Goal: Task Accomplishment & Management: Use online tool/utility

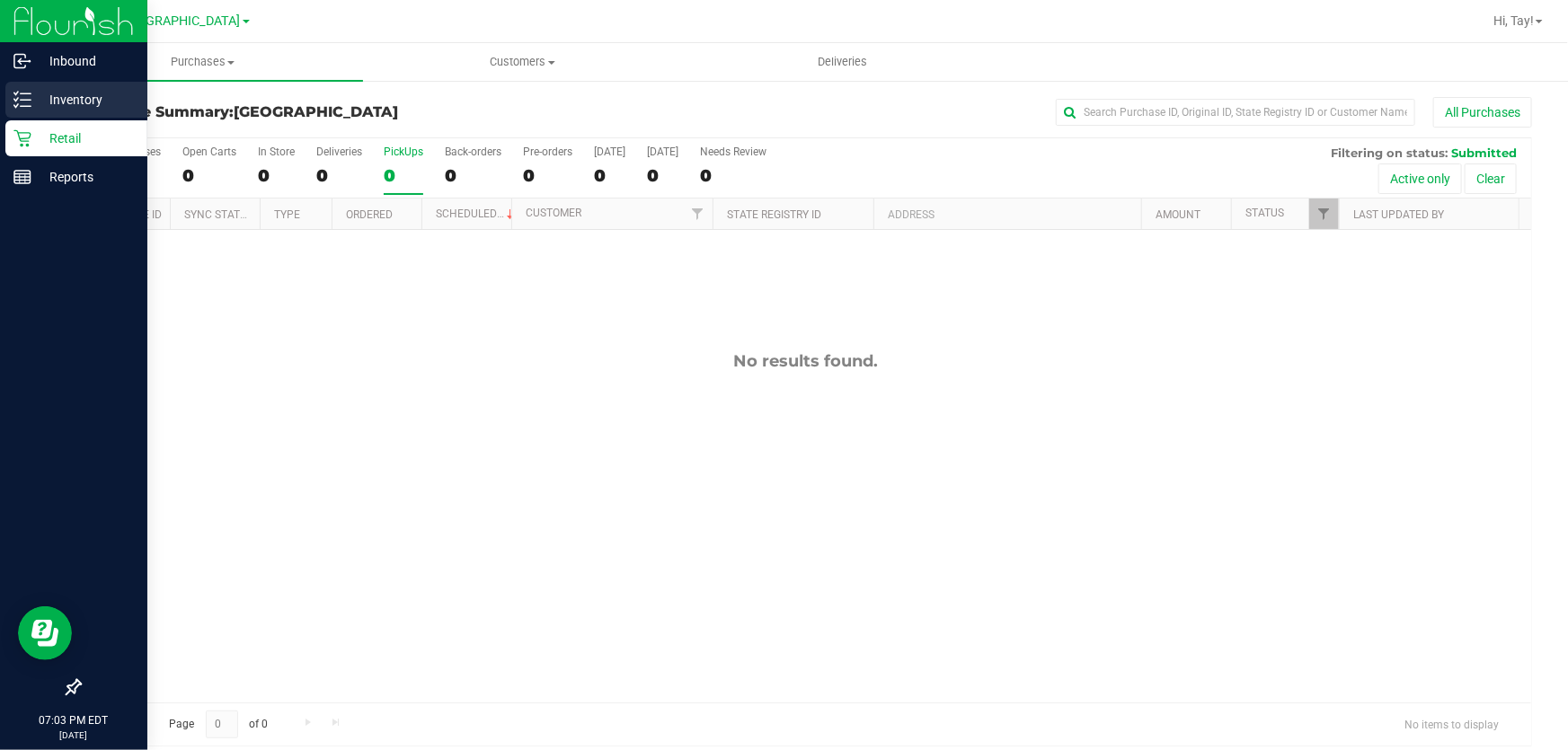
click at [23, 96] on icon at bounding box center [23, 100] width 18 height 18
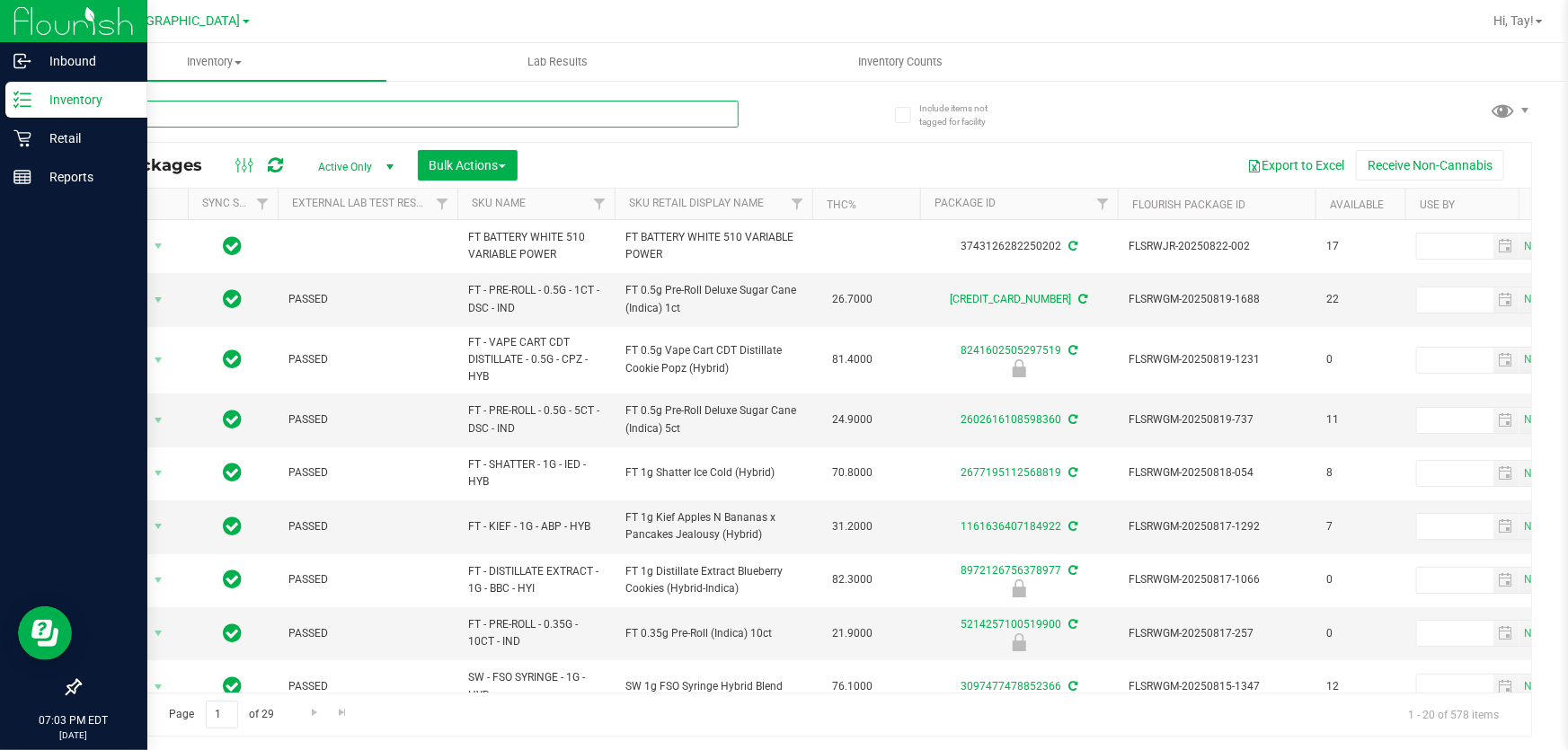
click at [112, 109] on input "text" at bounding box center [409, 113] width 659 height 27
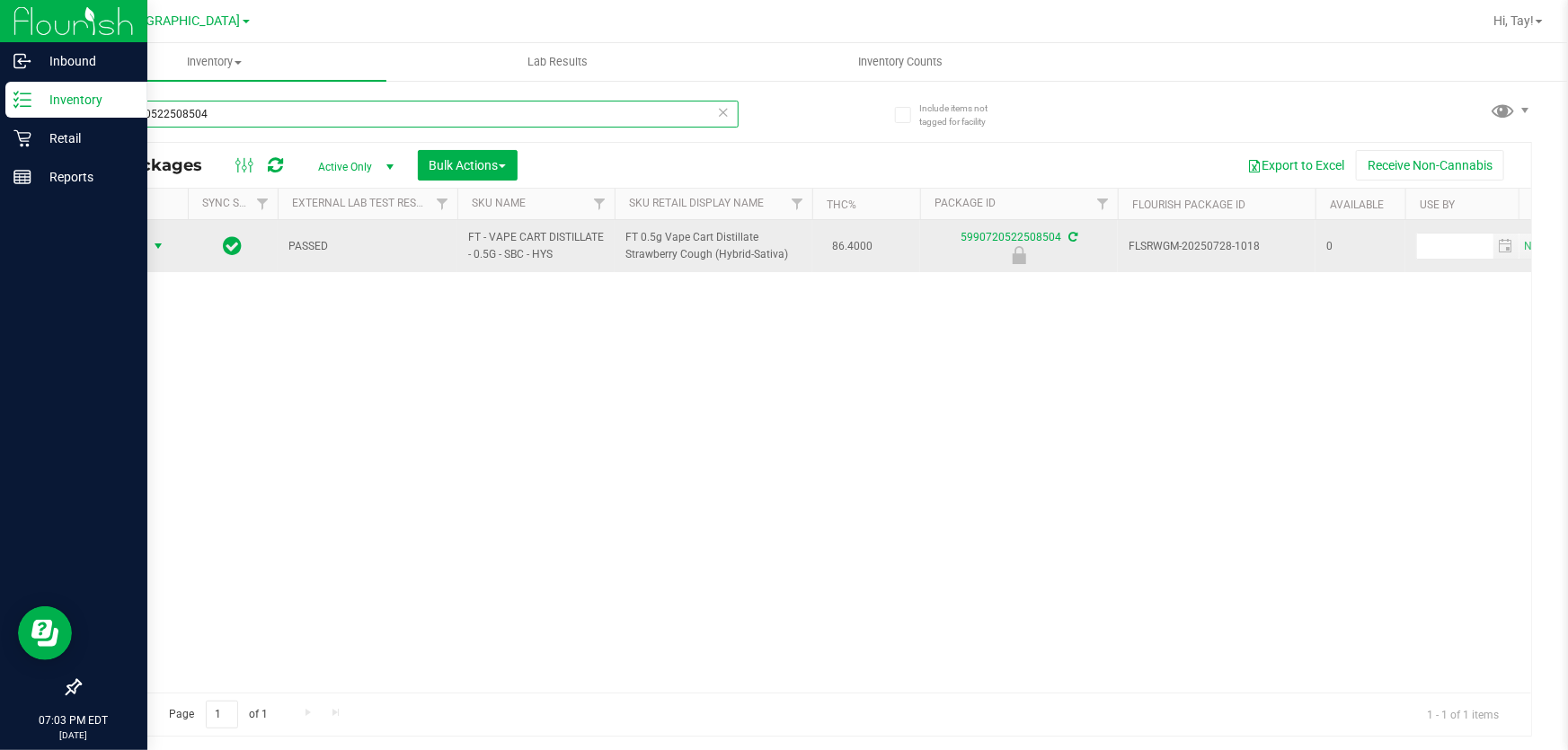
type input "5990720522508504"
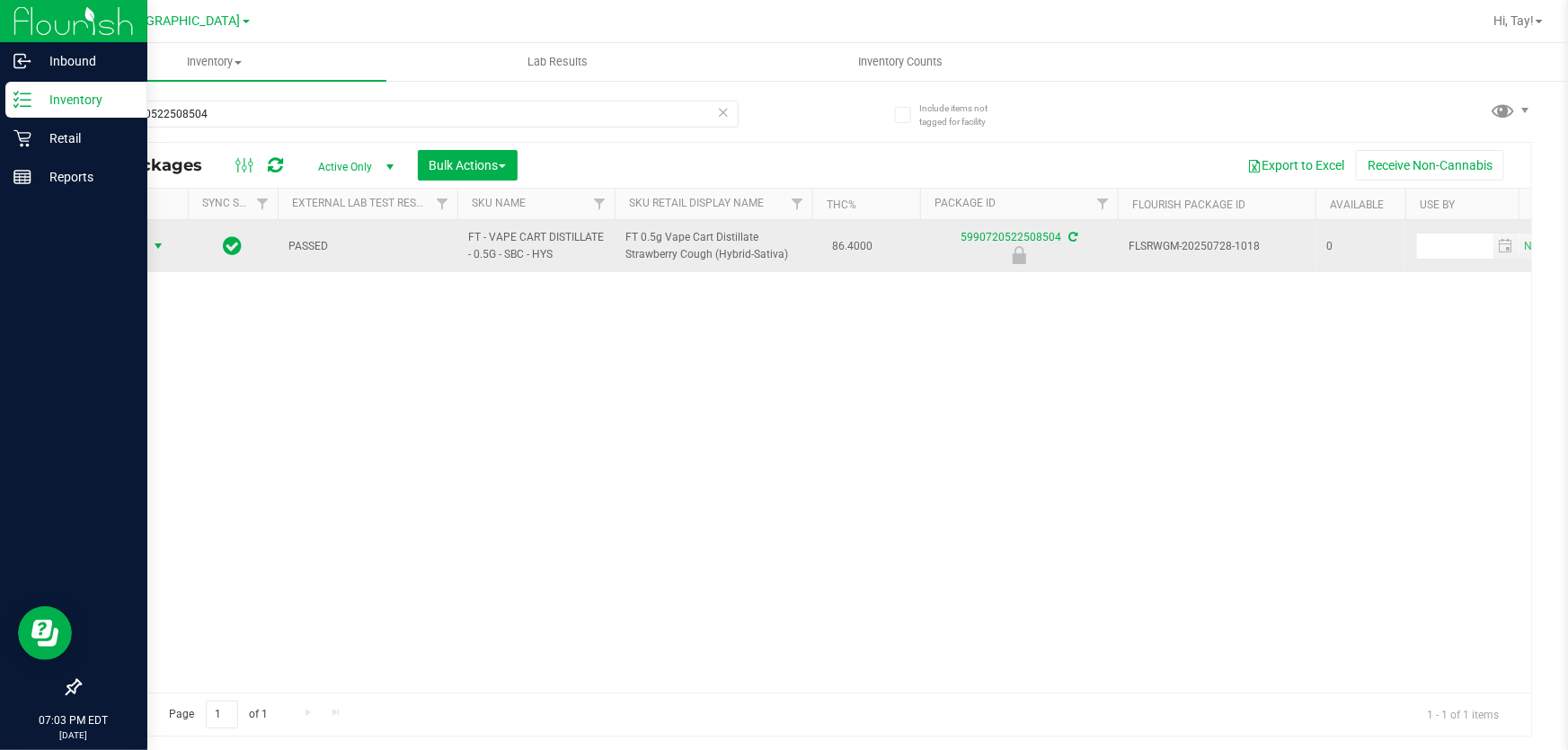
click at [138, 235] on span "Action" at bounding box center [121, 246] width 48 height 25
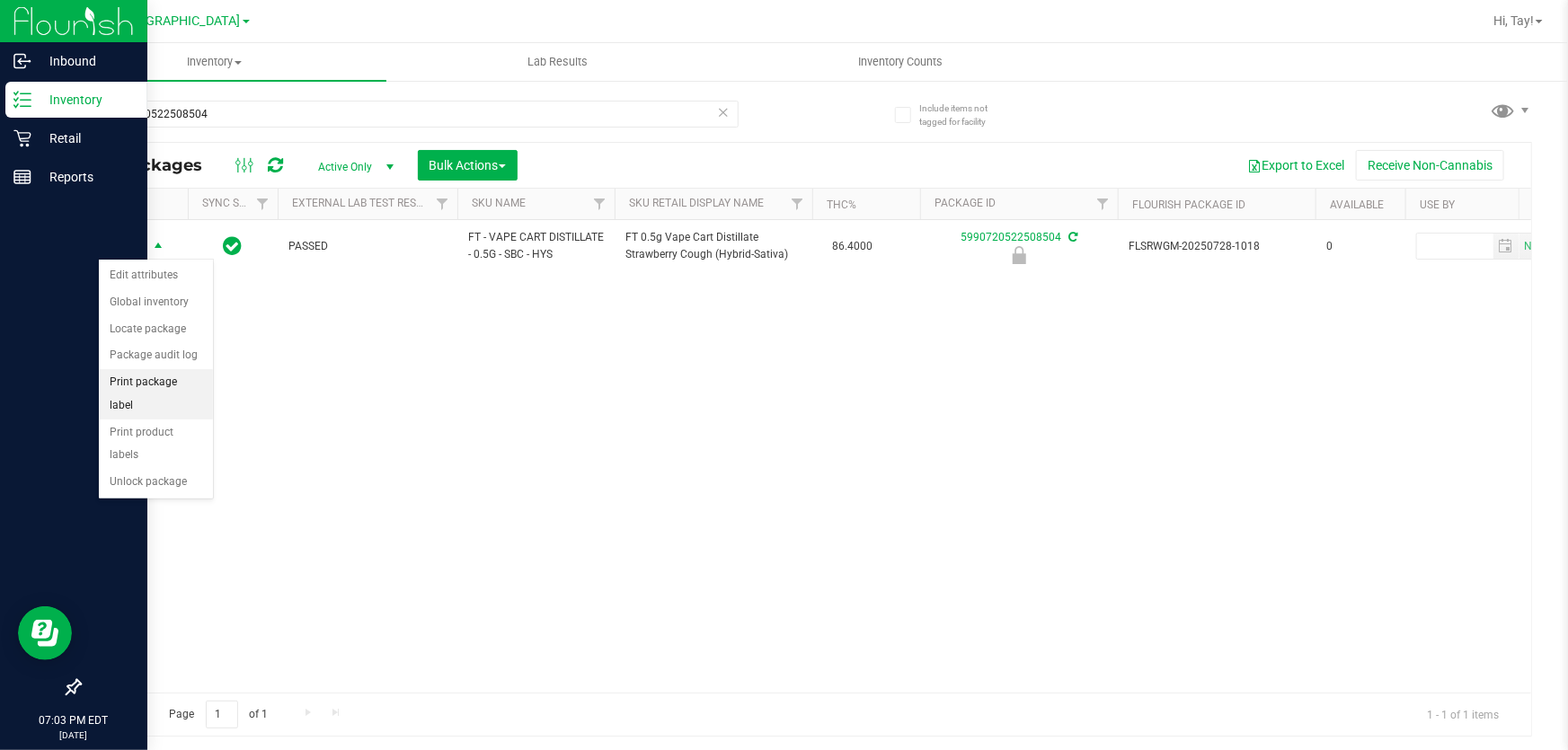
click at [176, 378] on li "Print package label" at bounding box center [156, 394] width 114 height 49
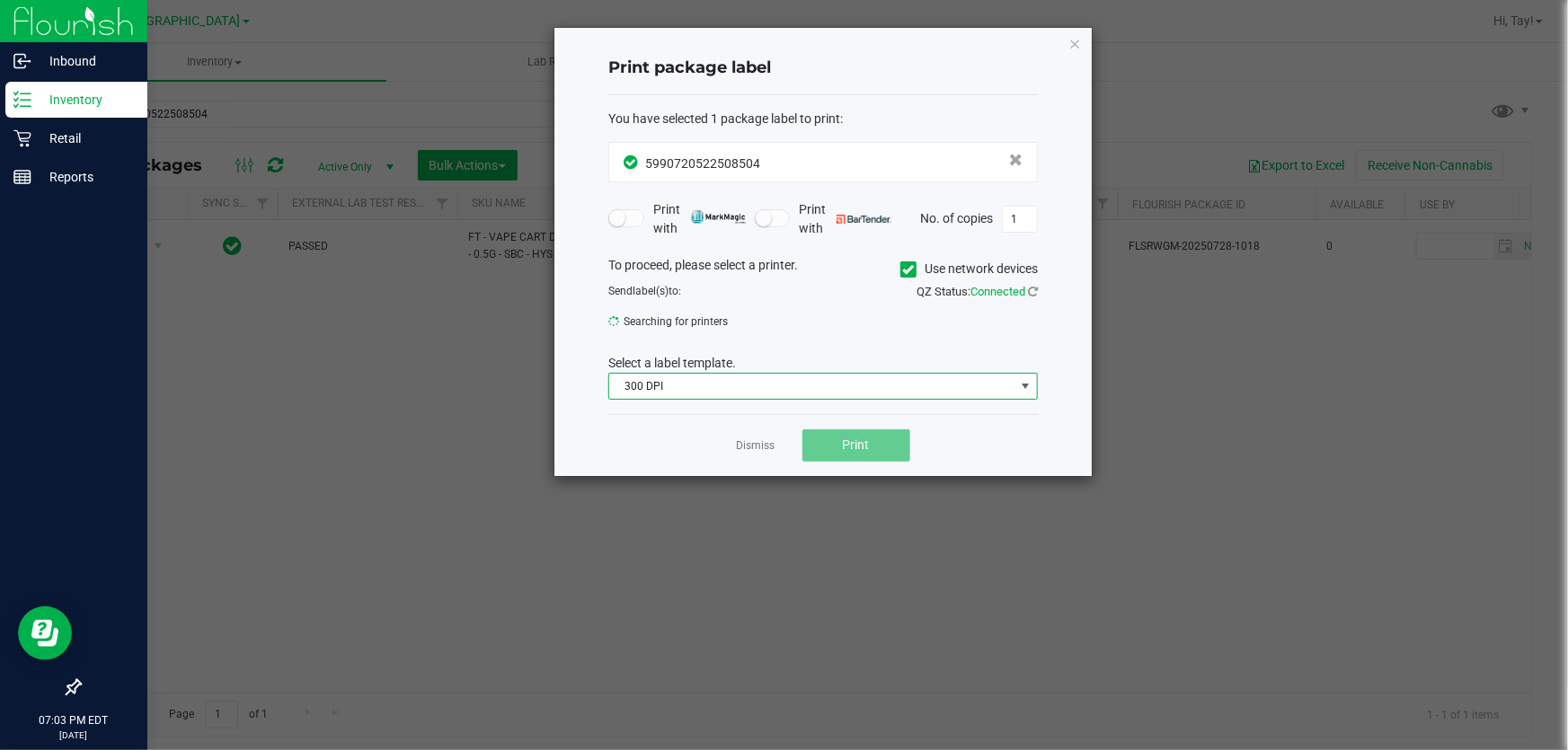
click at [744, 385] on span "300 DPI" at bounding box center [811, 386] width 406 height 25
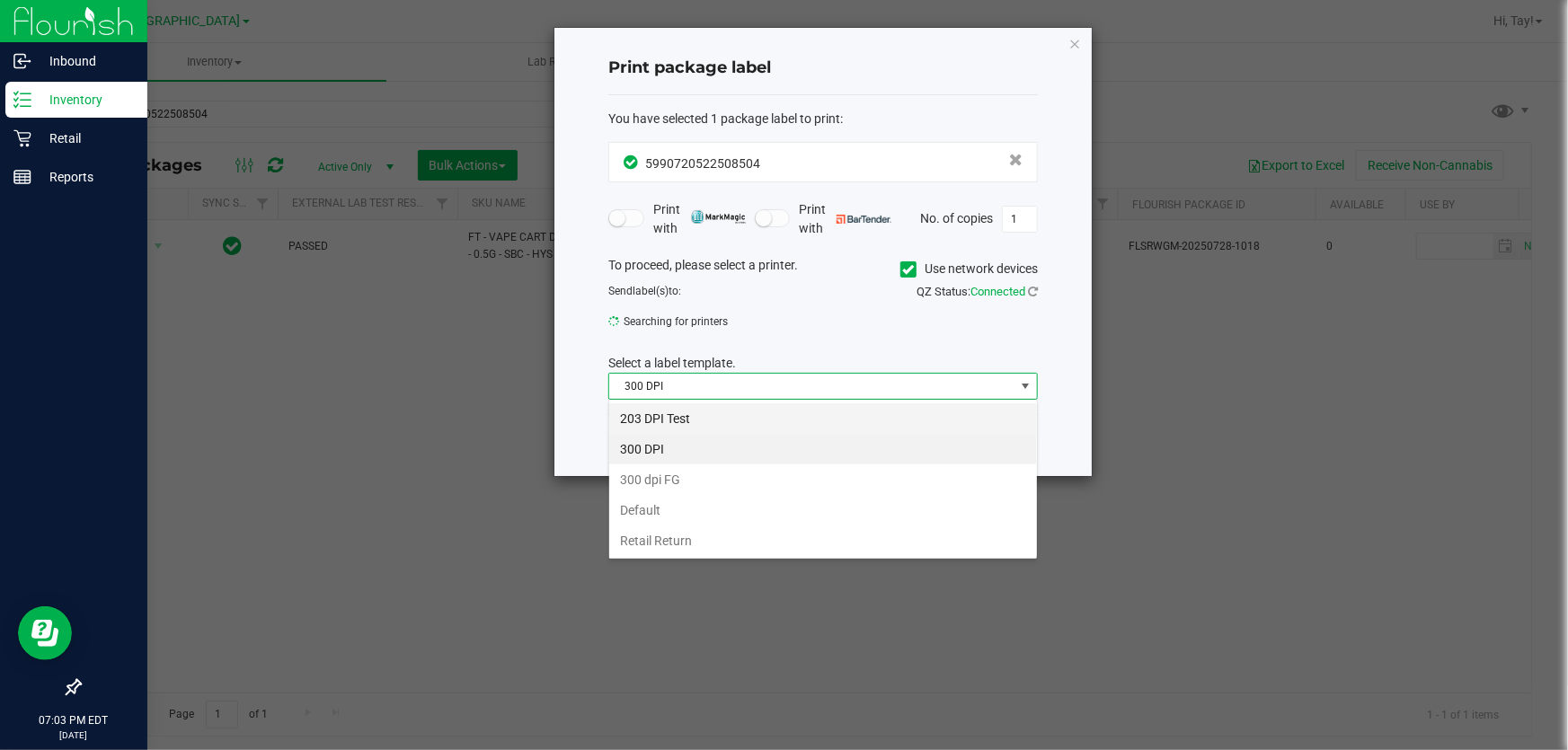
scroll to position [27, 429]
click at [724, 418] on li "203 DPI Test" at bounding box center [822, 418] width 427 height 31
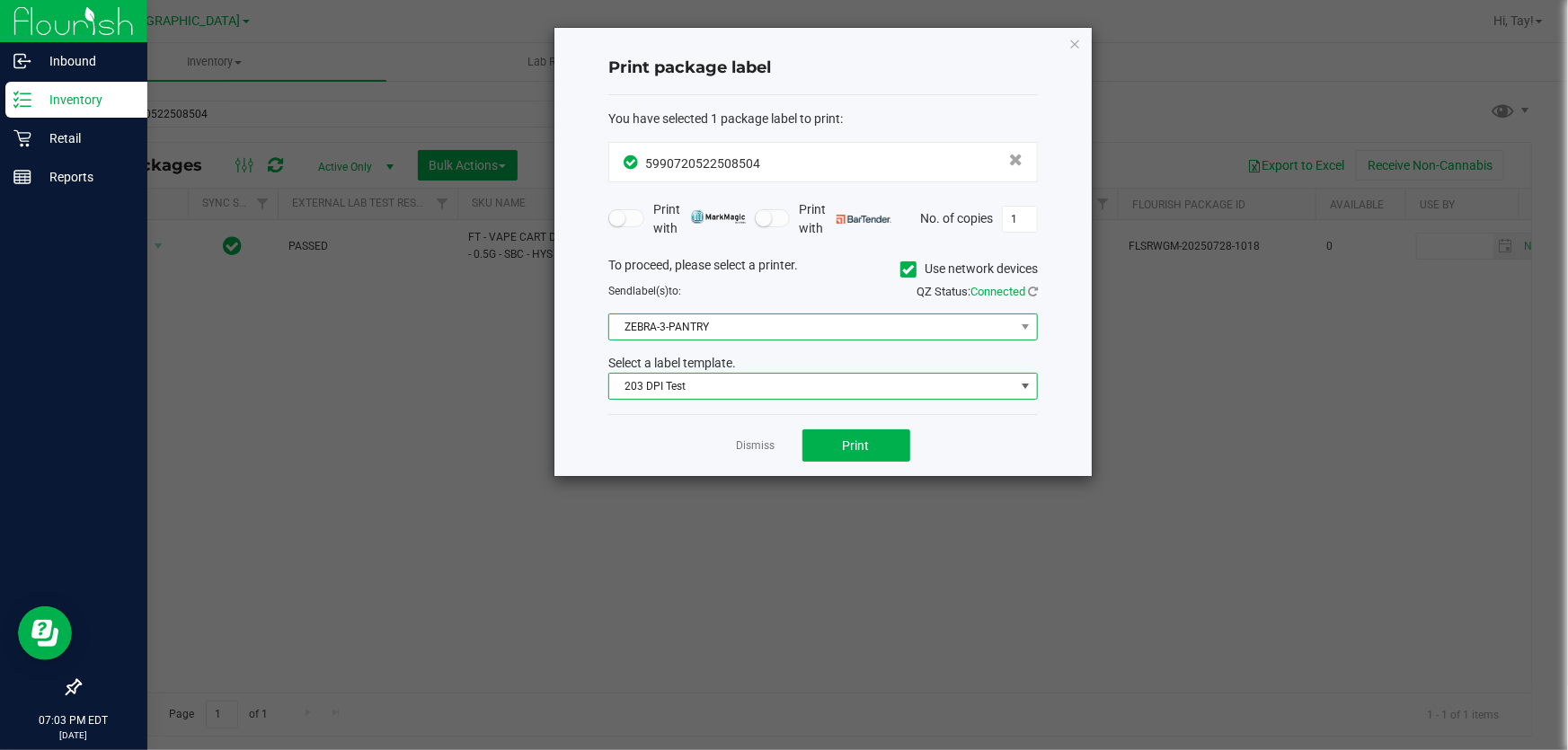
click at [734, 333] on span "ZEBRA-3-PANTRY" at bounding box center [811, 327] width 406 height 25
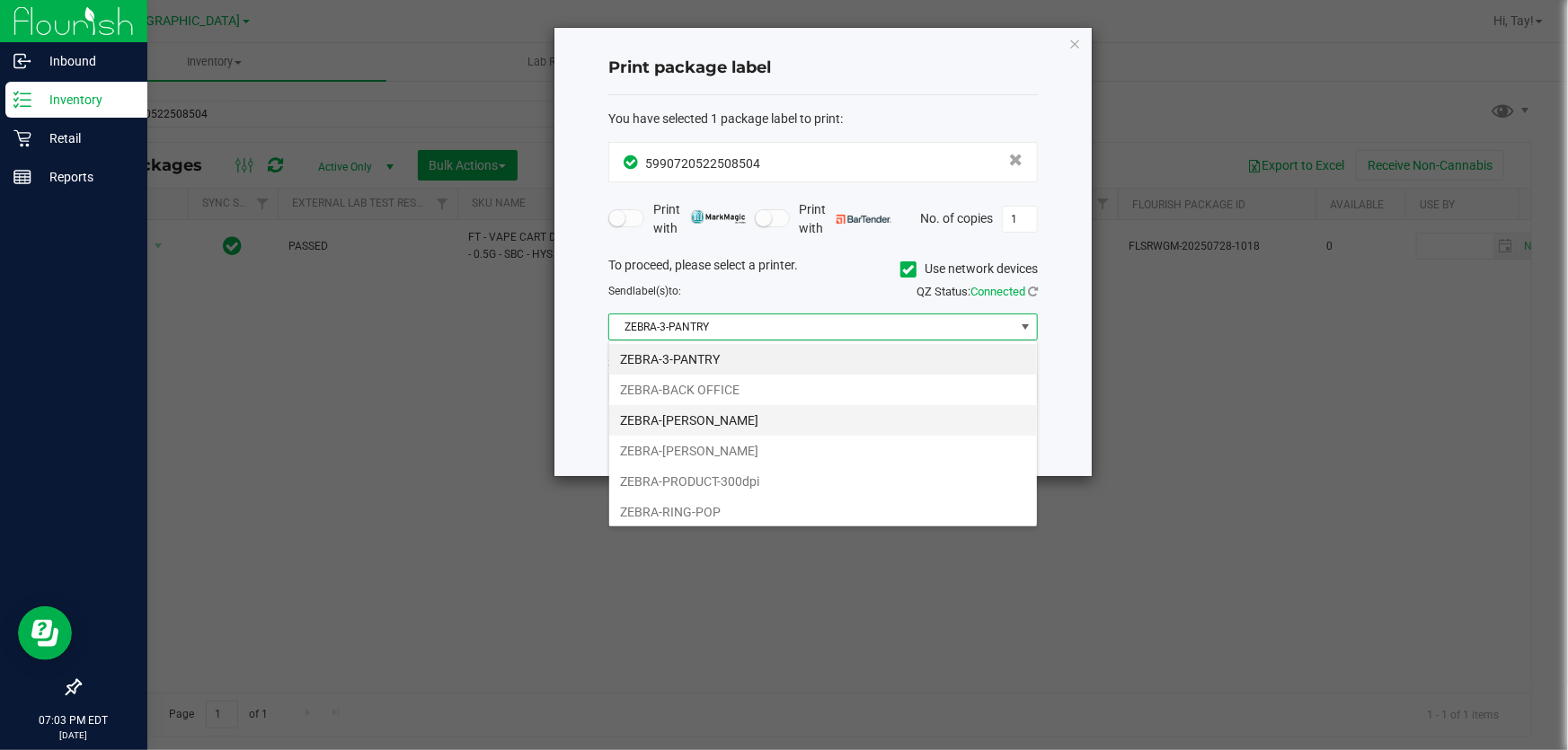
click at [739, 412] on li "ZEBRA-[PERSON_NAME]" at bounding box center [822, 420] width 427 height 31
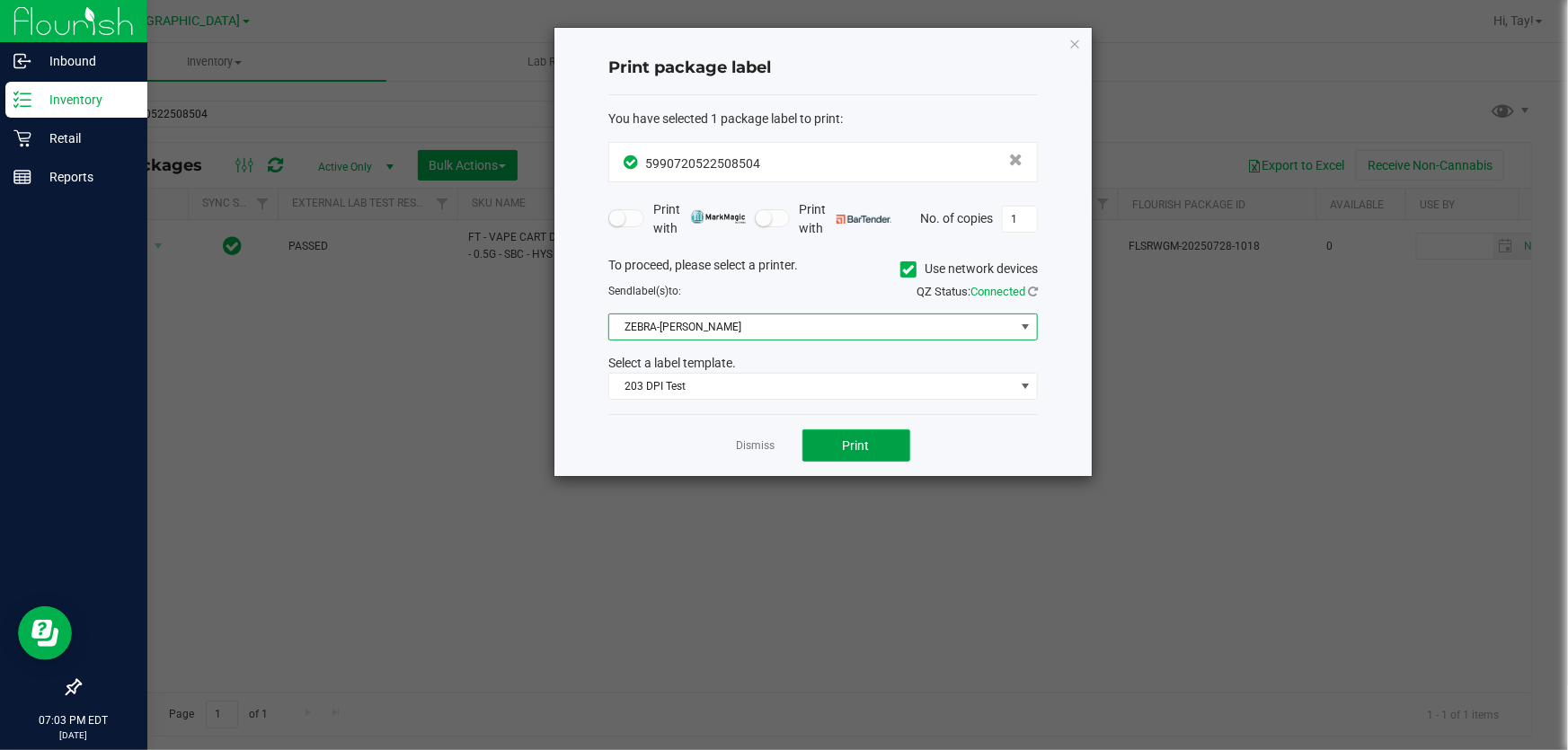
click at [848, 442] on span "Print" at bounding box center [856, 445] width 27 height 15
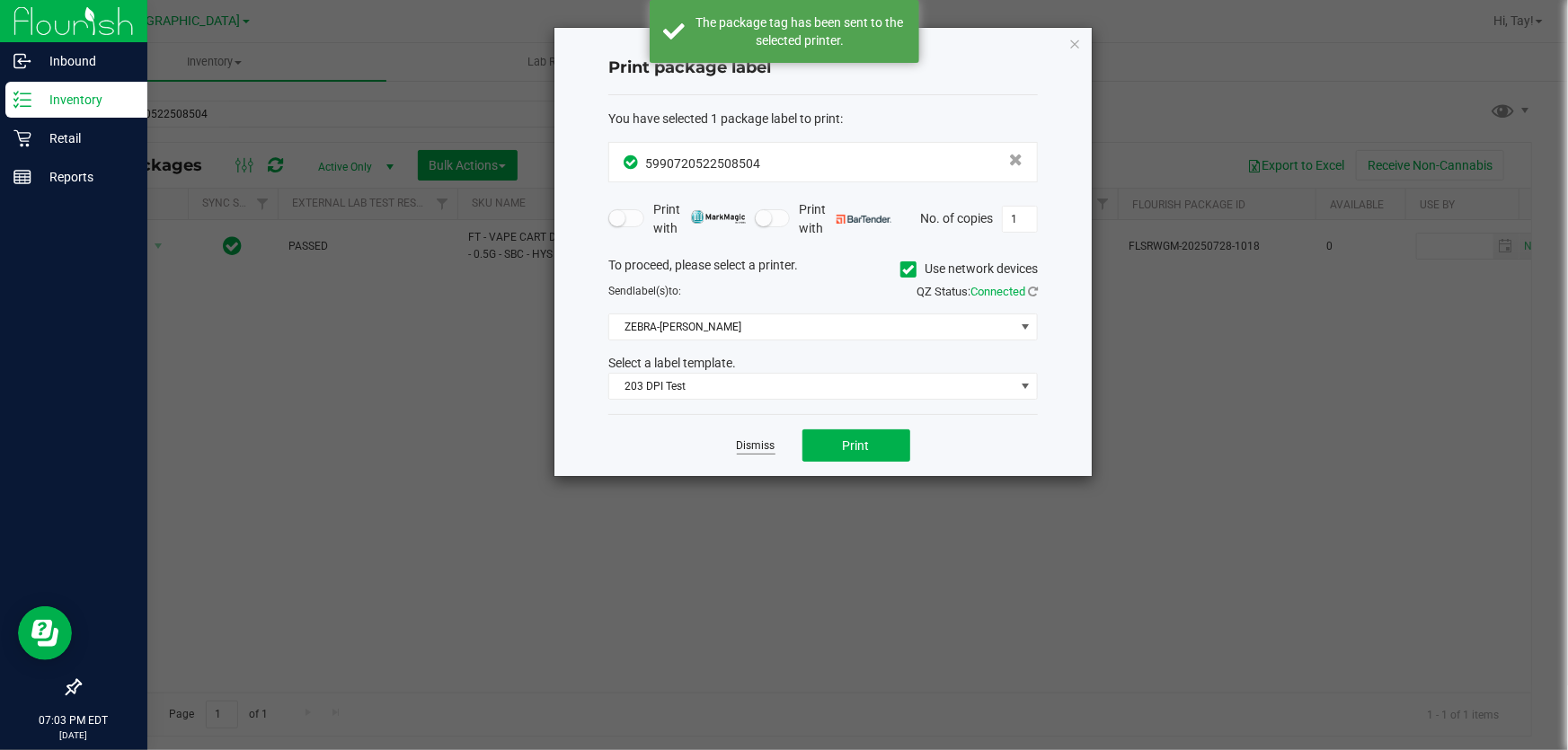
click at [769, 447] on link "Dismiss" at bounding box center [756, 445] width 38 height 15
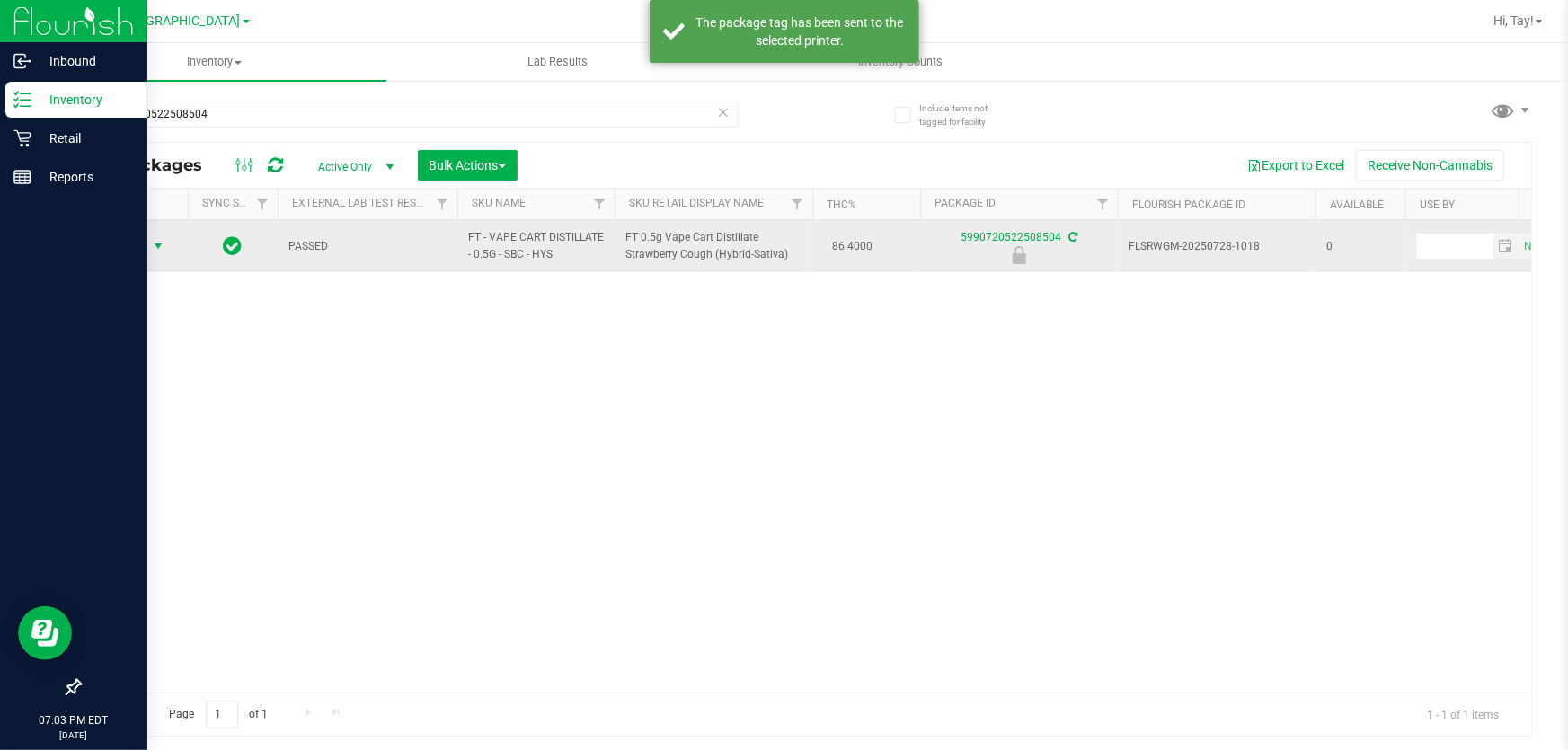
click at [162, 250] on span "select" at bounding box center [158, 246] width 15 height 15
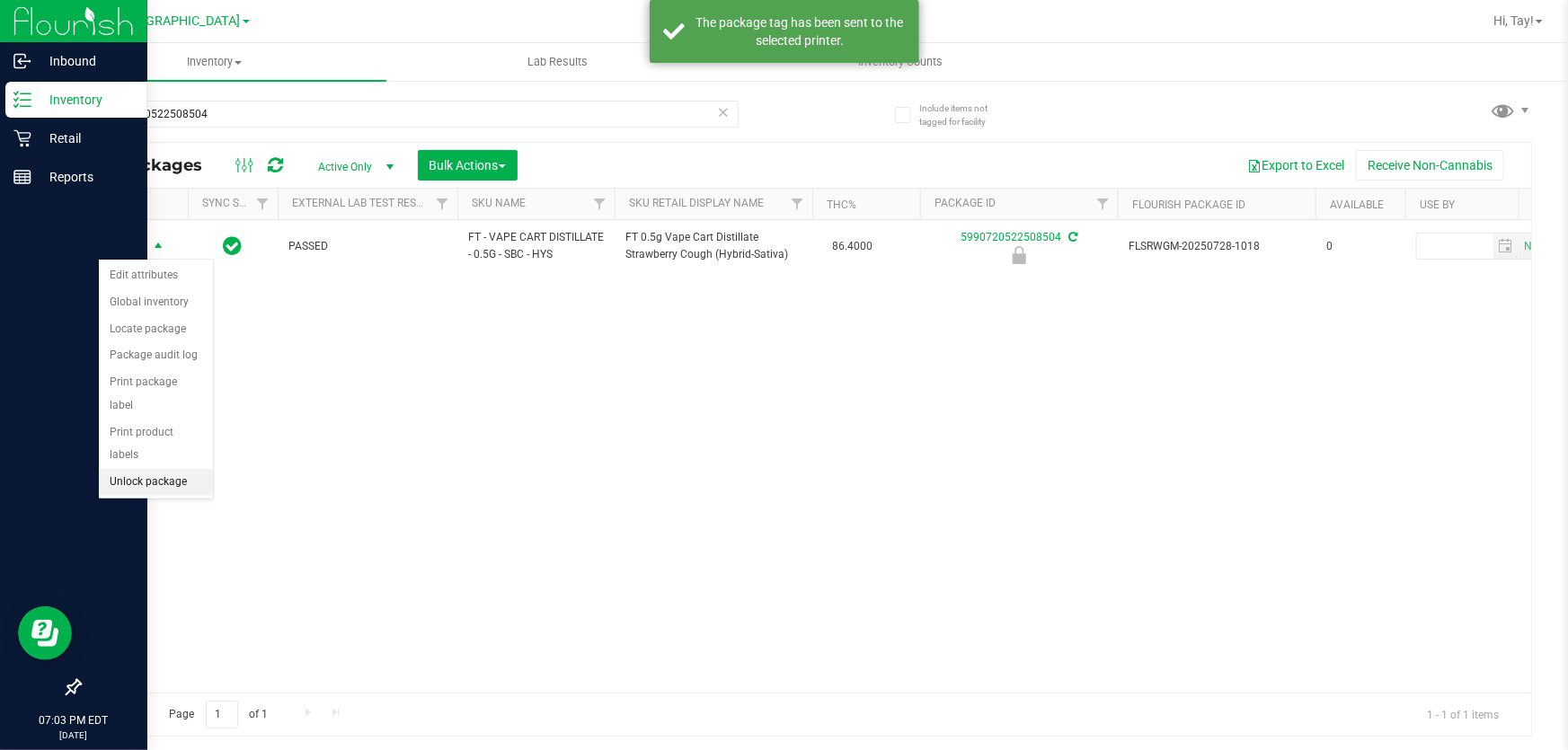
click at [175, 469] on li "Unlock package" at bounding box center [156, 482] width 114 height 27
